Goal: Find specific page/section: Find specific page/section

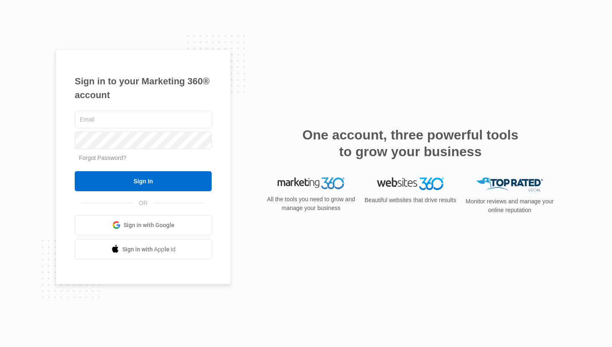
type input "[PERSON_NAME][EMAIL_ADDRESS][PERSON_NAME][DOMAIN_NAME]"
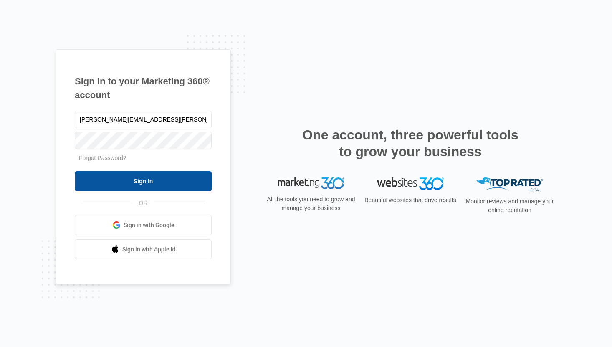
click at [182, 178] on input "Sign In" at bounding box center [143, 181] width 137 height 20
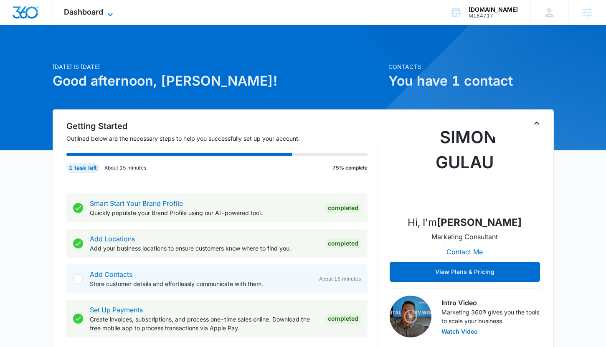
click at [112, 11] on icon at bounding box center [110, 15] width 10 height 10
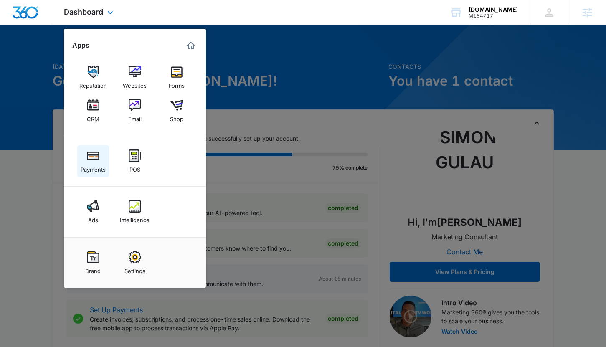
click at [89, 162] on div "Payments" at bounding box center [93, 167] width 25 height 11
